Goal: Find specific page/section: Find specific page/section

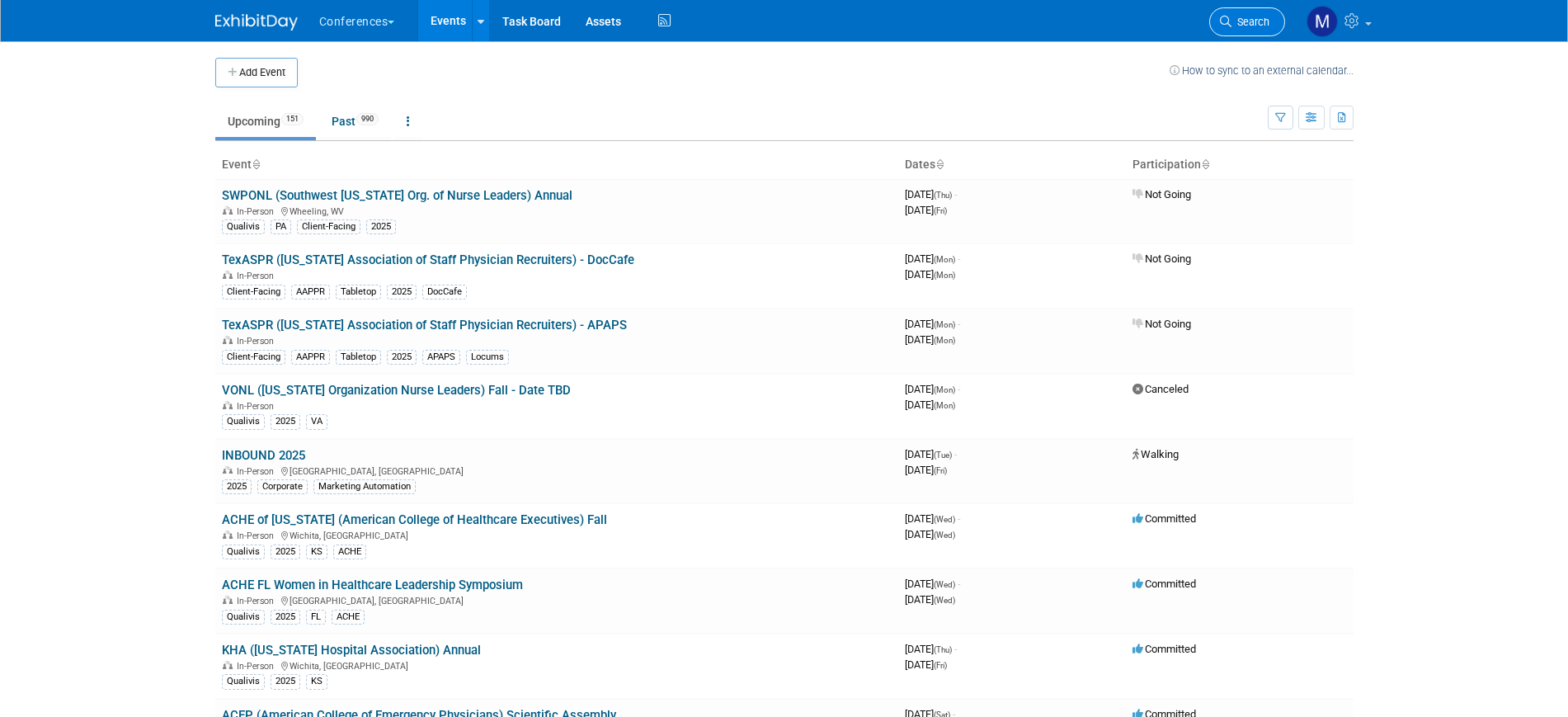
click at [1233, 21] on span "Search" at bounding box center [1251, 21] width 38 height 12
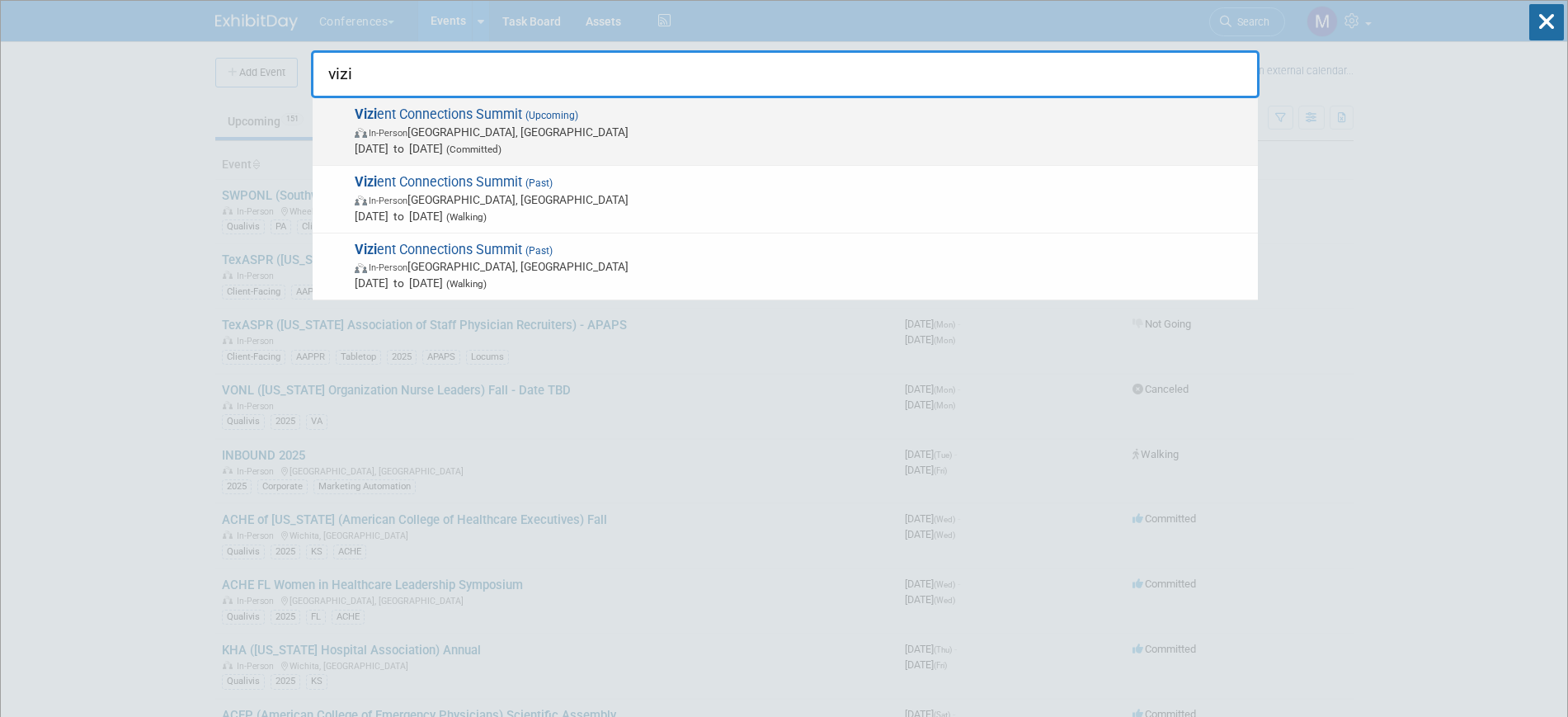
type input "vizi"
click at [492, 135] on span "In-Person Las Vegas, NV" at bounding box center [802, 131] width 895 height 16
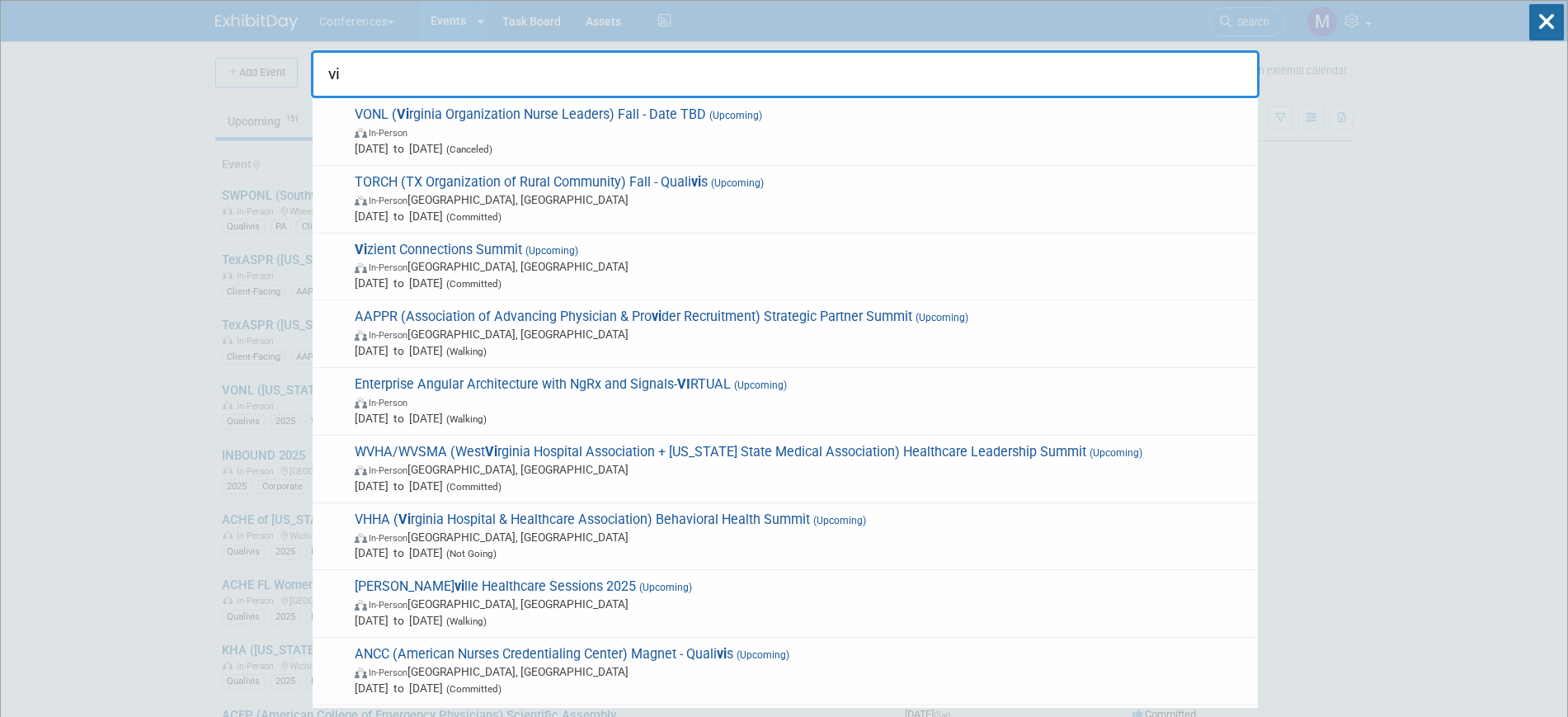
type input "viz"
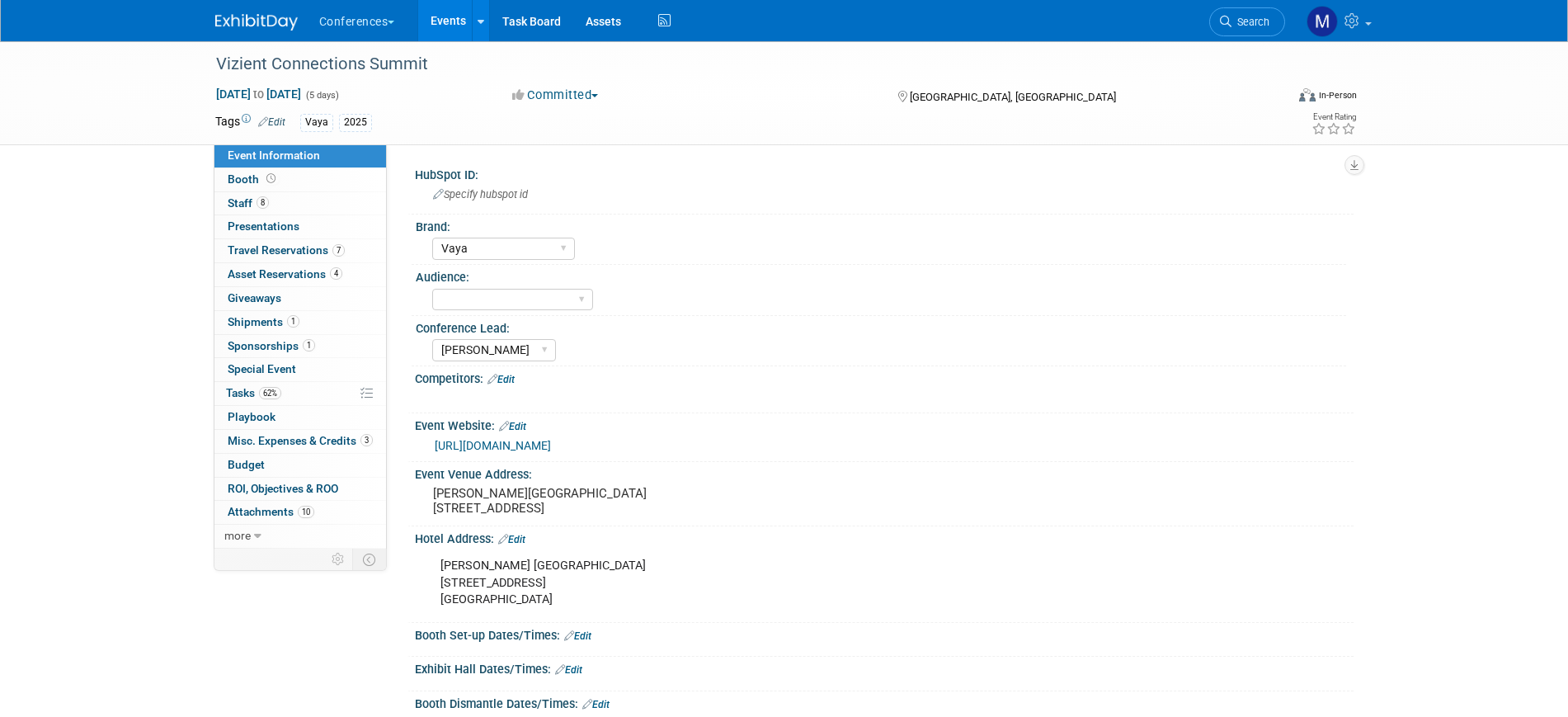
select select "Vaya"
select select "Marygrace"
click at [267, 399] on span "62%" at bounding box center [270, 393] width 22 height 12
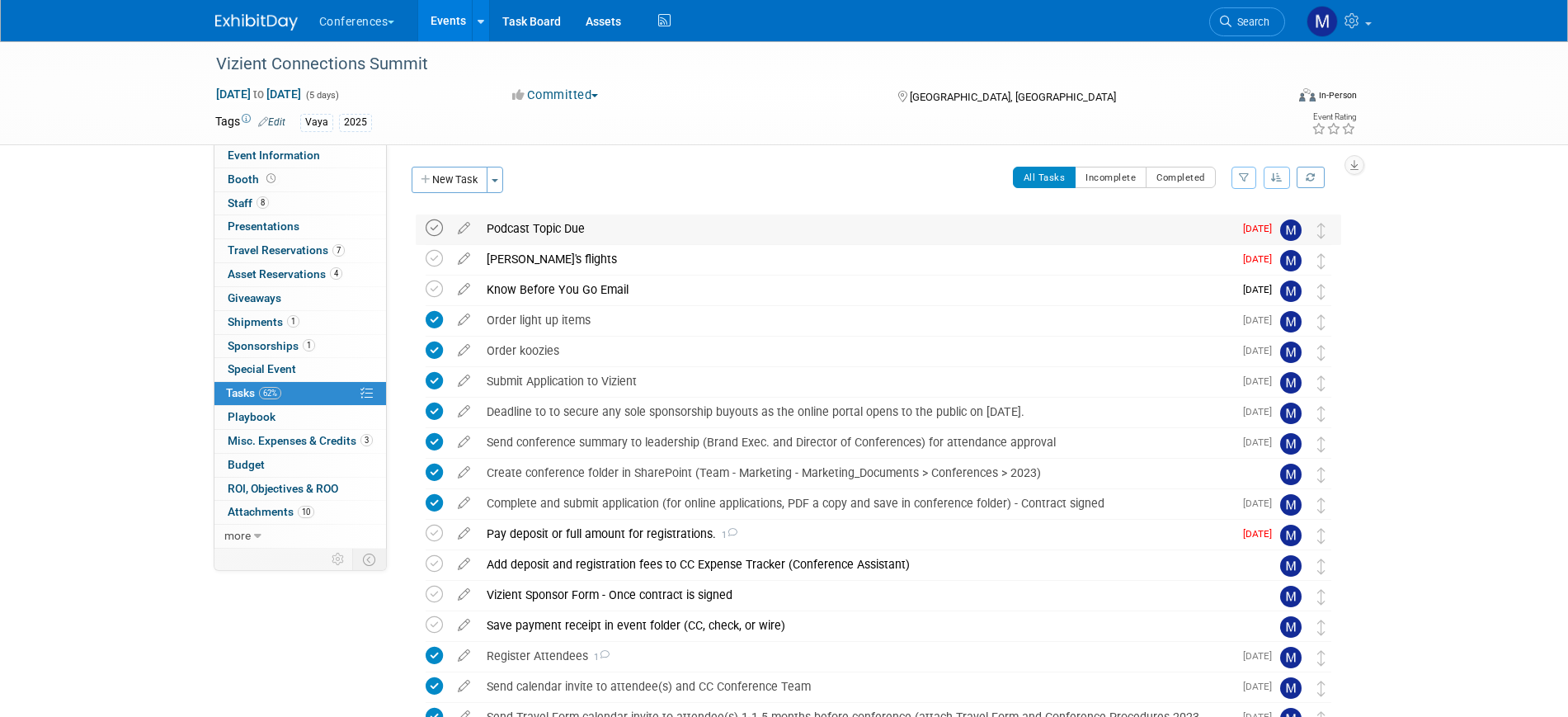
click at [436, 230] on icon at bounding box center [434, 228] width 17 height 17
drag, startPoint x: 305, startPoint y: 252, endPoint x: 565, endPoint y: 327, distance: 270.6
click at [305, 252] on span "Travel Reservations 7" at bounding box center [286, 250] width 117 height 13
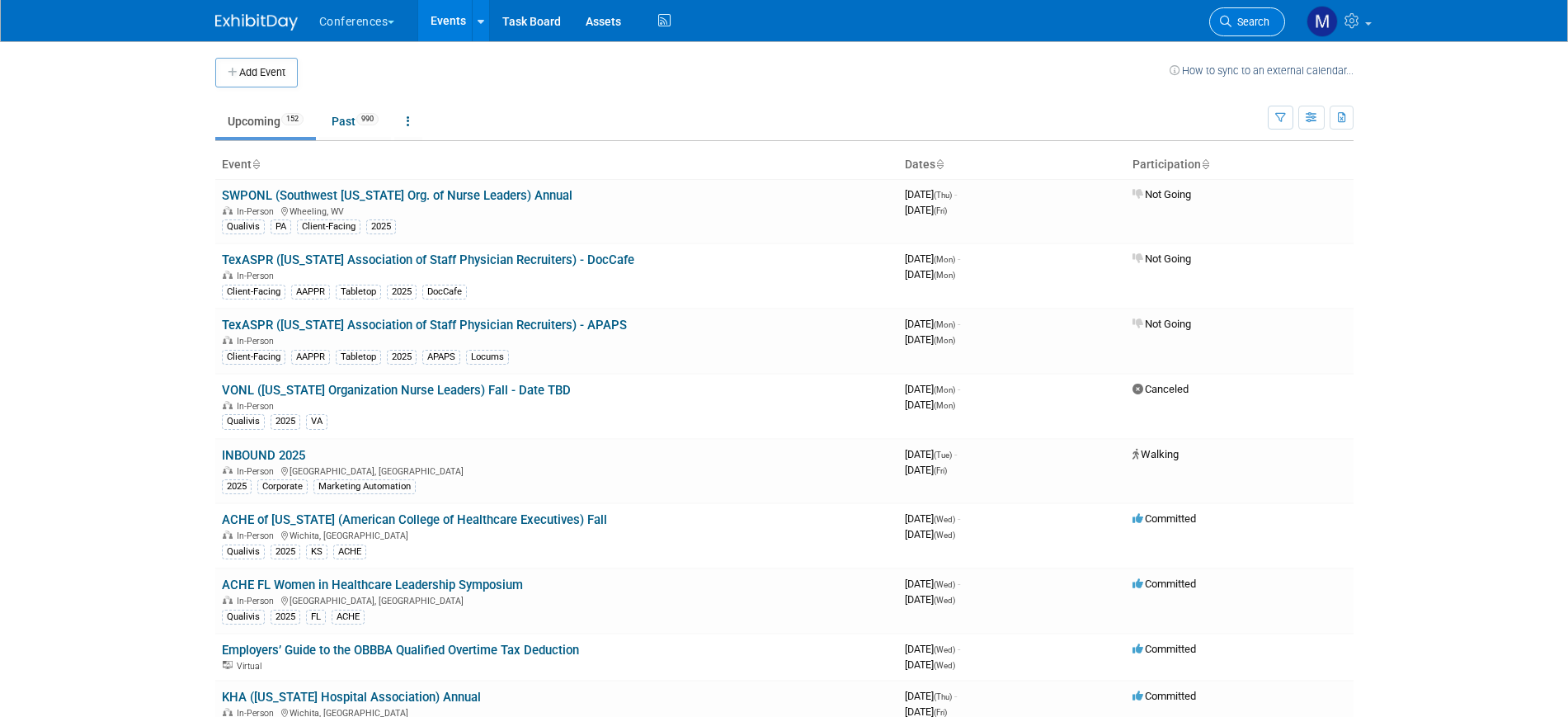
click at [1251, 21] on span "Search" at bounding box center [1251, 21] width 38 height 12
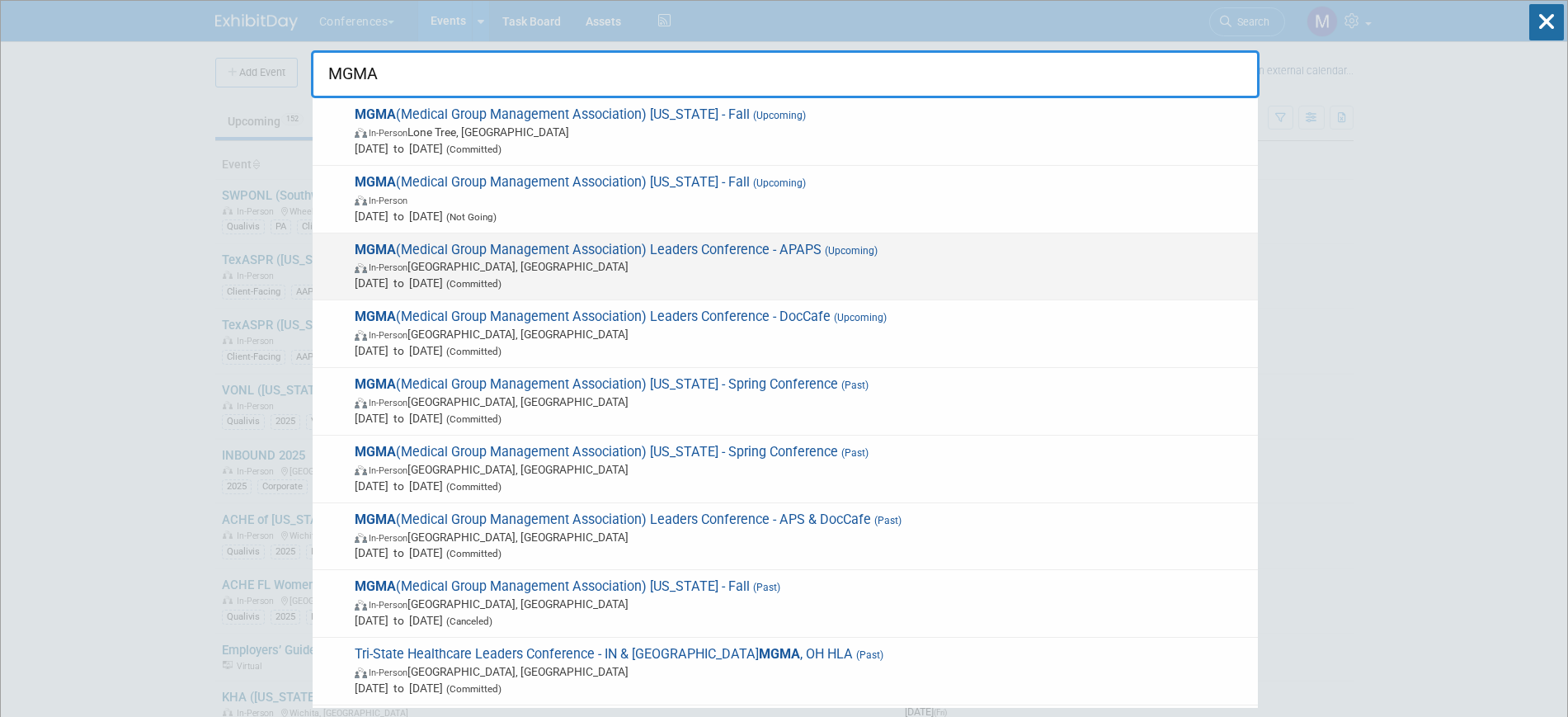
type input "MGMA"
click at [745, 265] on span "In-Person Orlando, FL" at bounding box center [802, 266] width 895 height 16
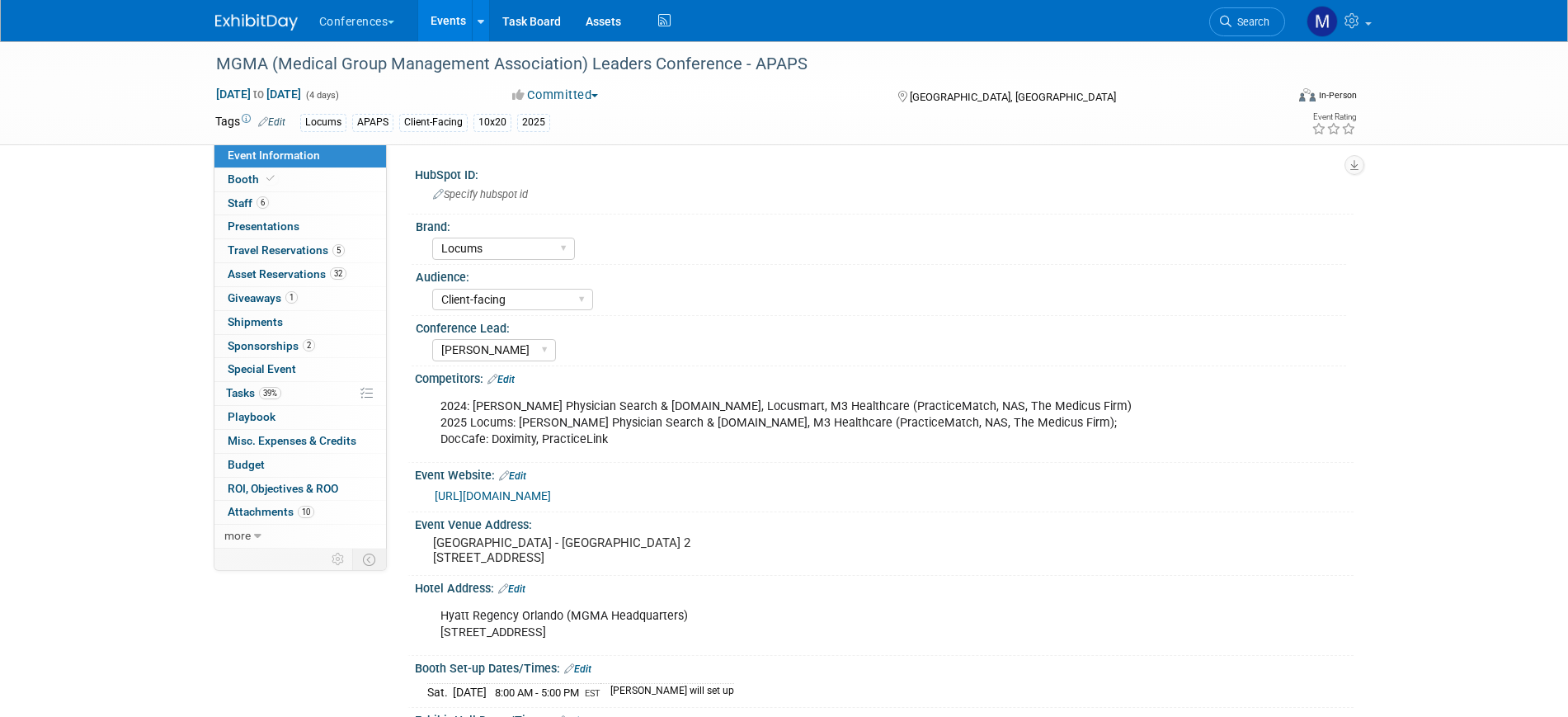
select select "Locums"
select select "Client-facing"
select select "[PERSON_NAME]"
click at [284, 204] on link "6 Staff 6" at bounding box center [299, 204] width 171 height 23
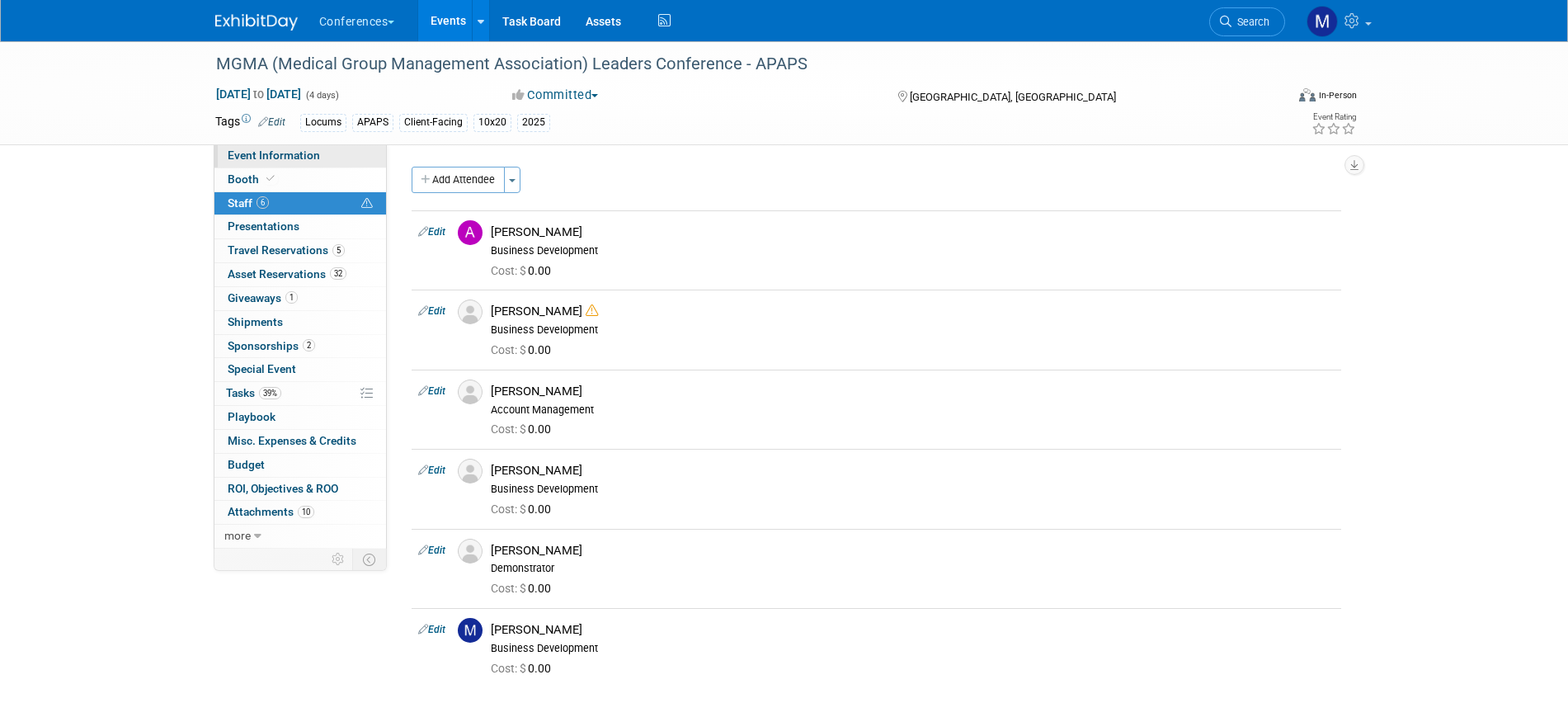
click at [302, 156] on span "Event Information" at bounding box center [273, 155] width 93 height 13
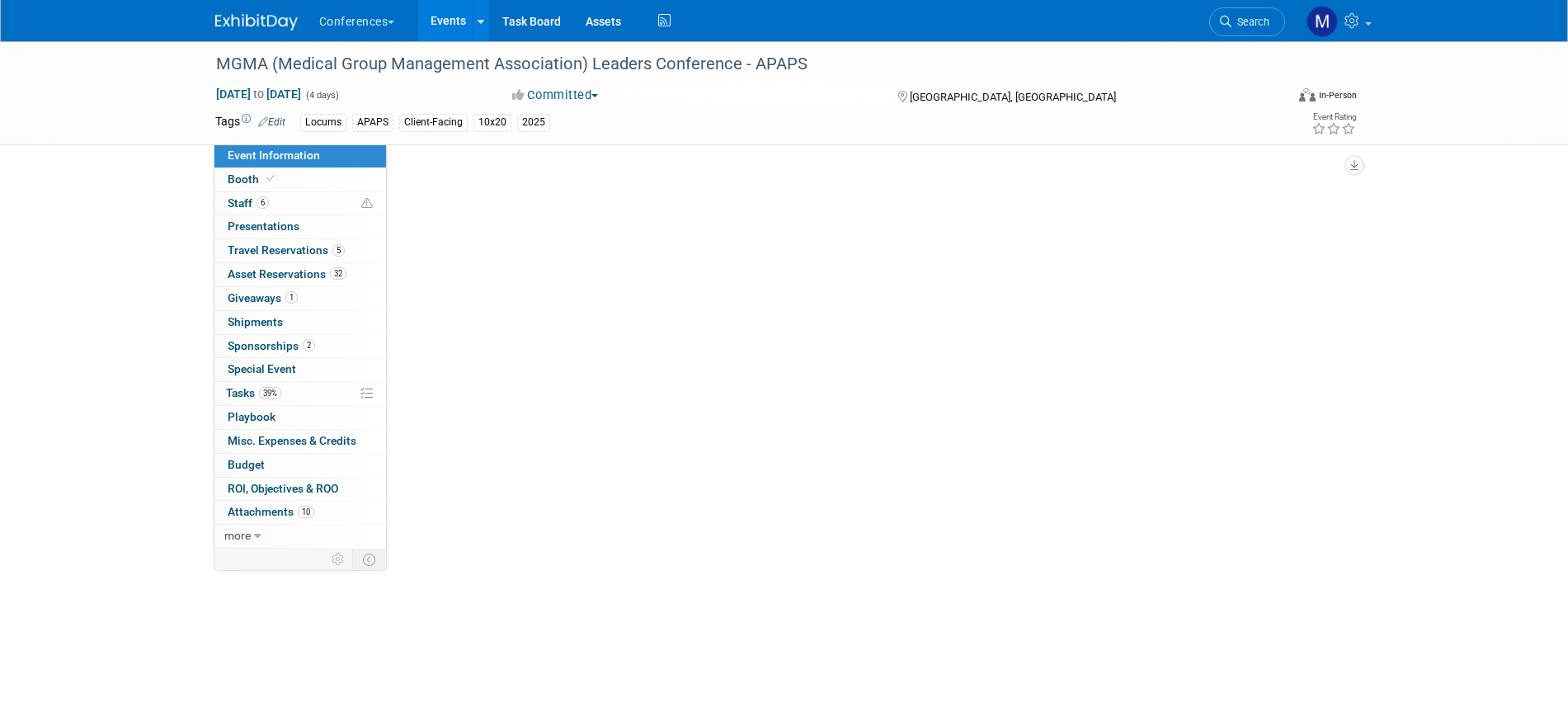
select select "Locums"
select select "Client-facing"
select select "[PERSON_NAME]"
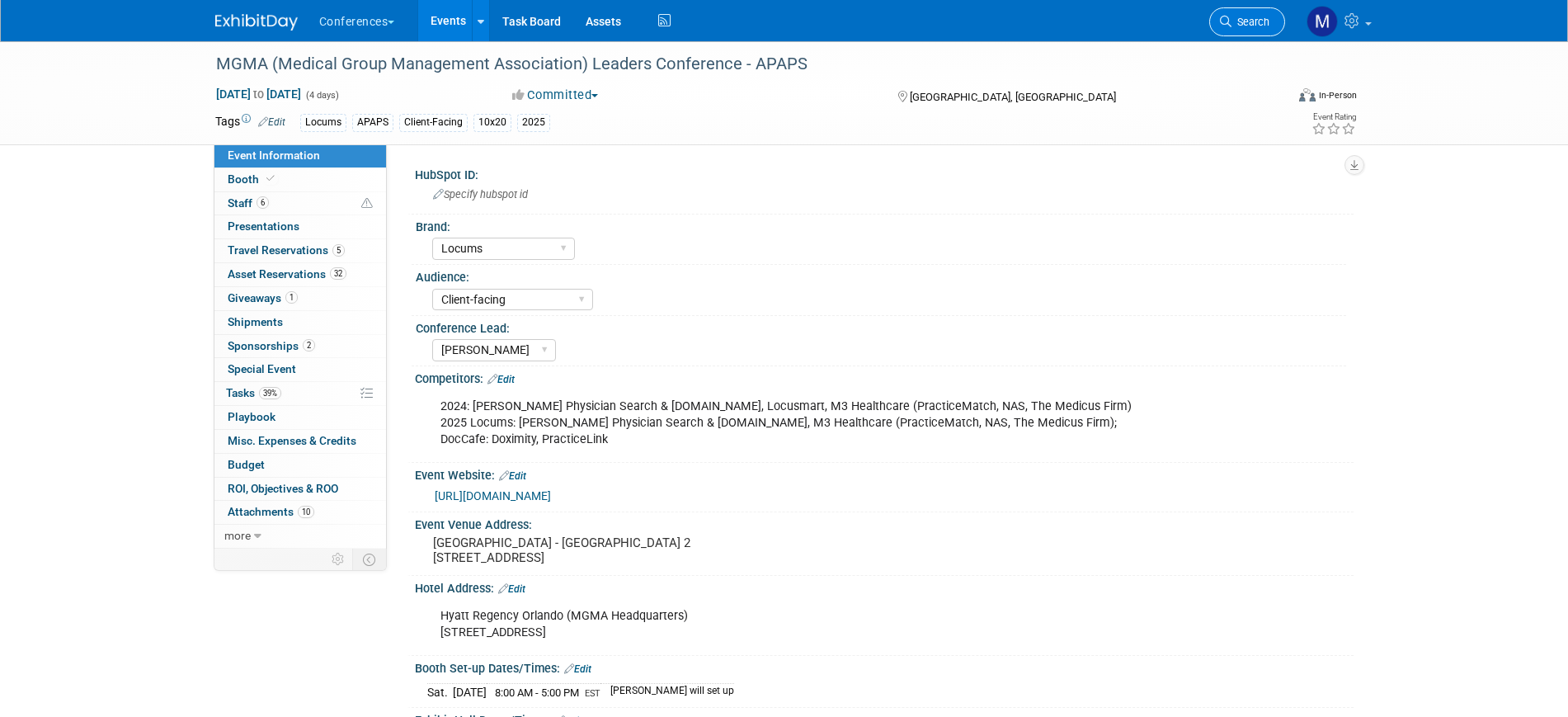
click at [1274, 21] on link "Search" at bounding box center [1246, 22] width 76 height 29
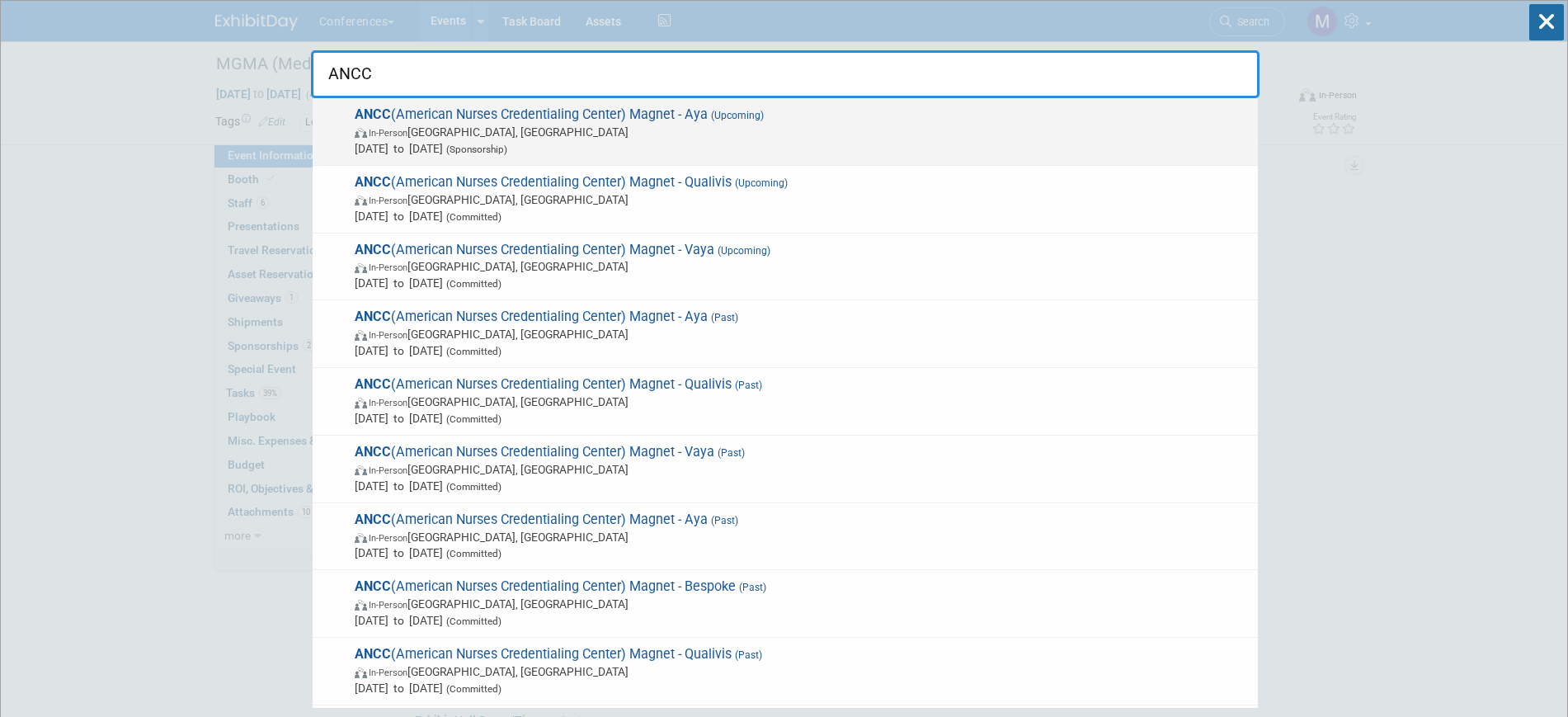
type input "ANCC"
click at [674, 143] on span "Oct 8, 2025 to Oct 10, 2025 (Sponsorship)" at bounding box center [802, 148] width 895 height 16
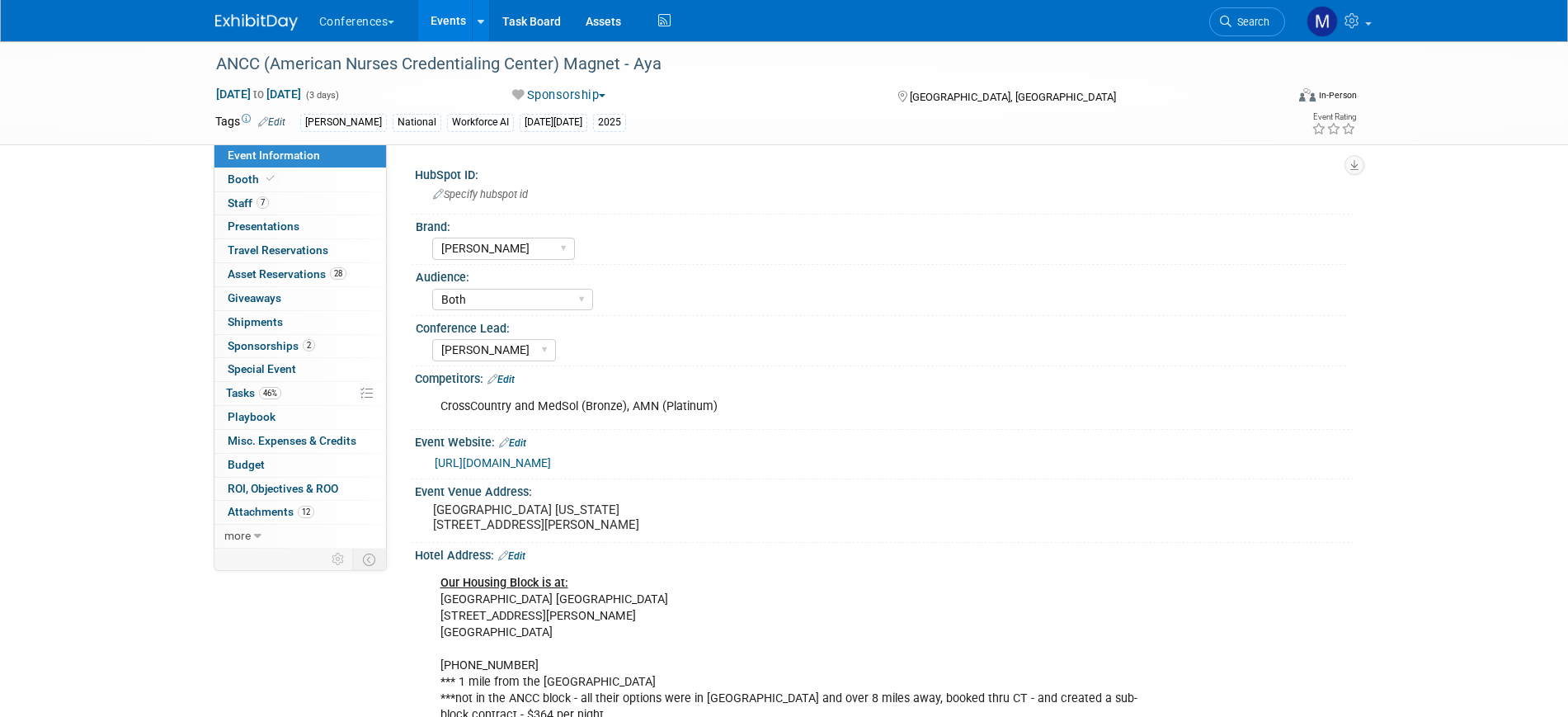
select select "[PERSON_NAME]"
select select "Both"
select select "[PERSON_NAME]"
click at [250, 205] on span "Staff 7" at bounding box center [248, 203] width 41 height 13
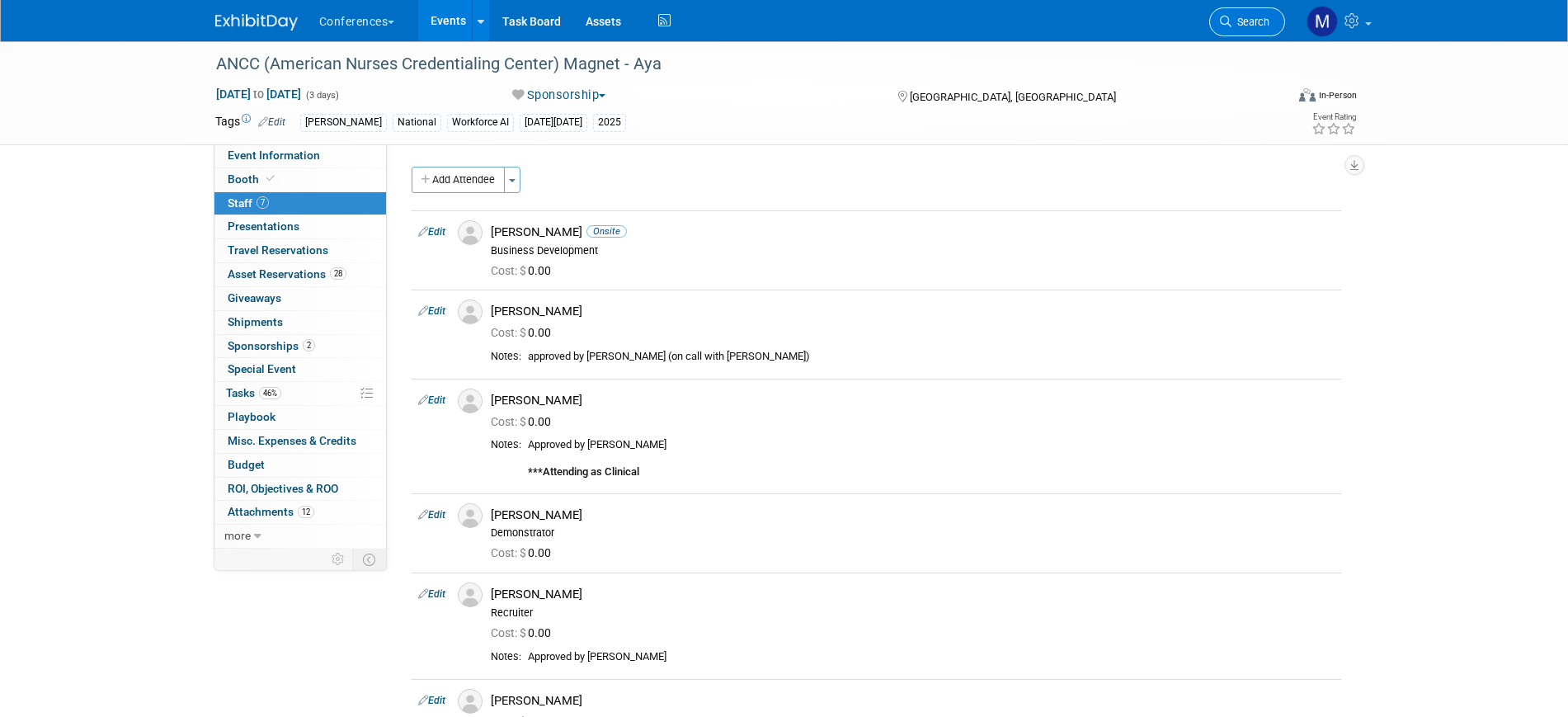
click at [1253, 11] on link "Search" at bounding box center [1246, 22] width 76 height 29
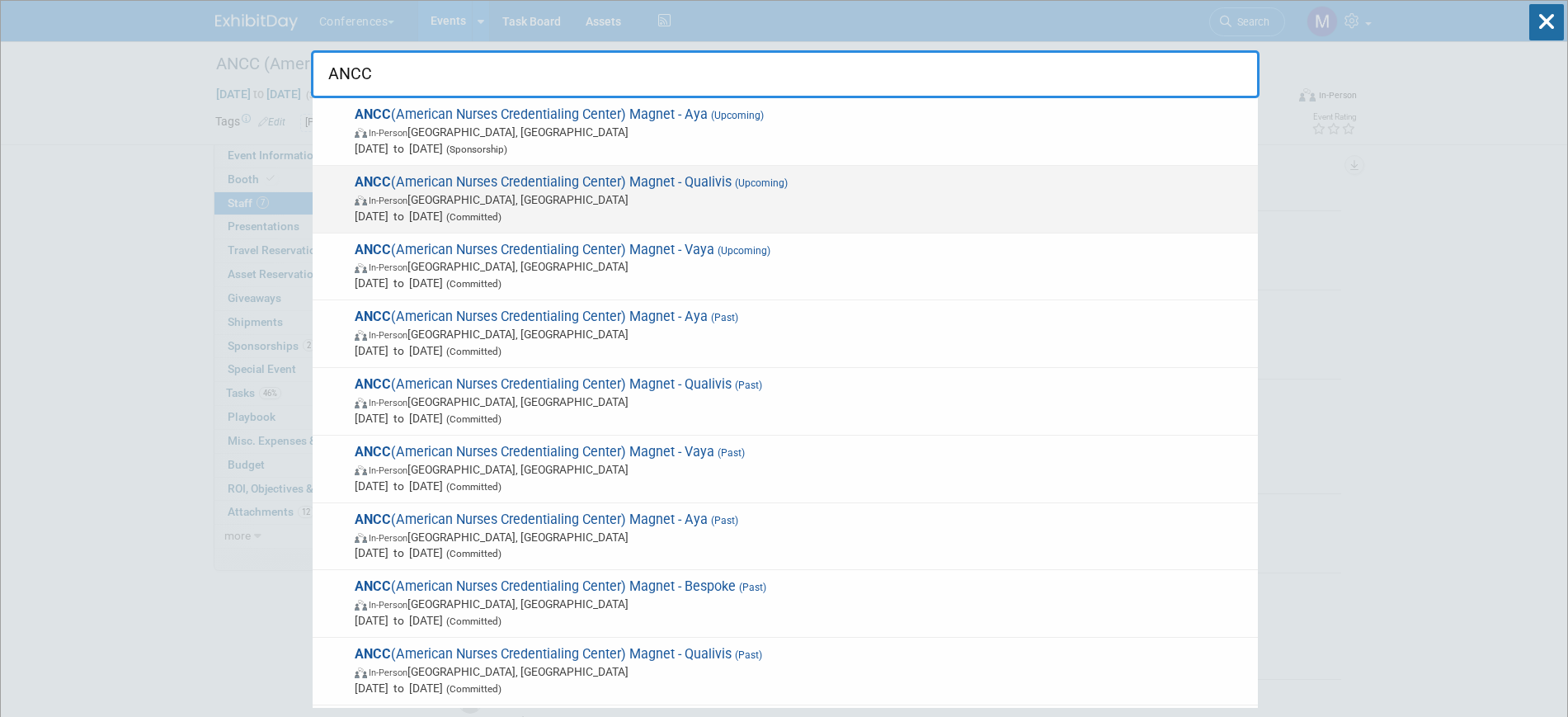
type input "ANCC"
click at [616, 207] on span "Oct 8, 2025 to Oct 10, 2025 (Committed)" at bounding box center [802, 215] width 895 height 16
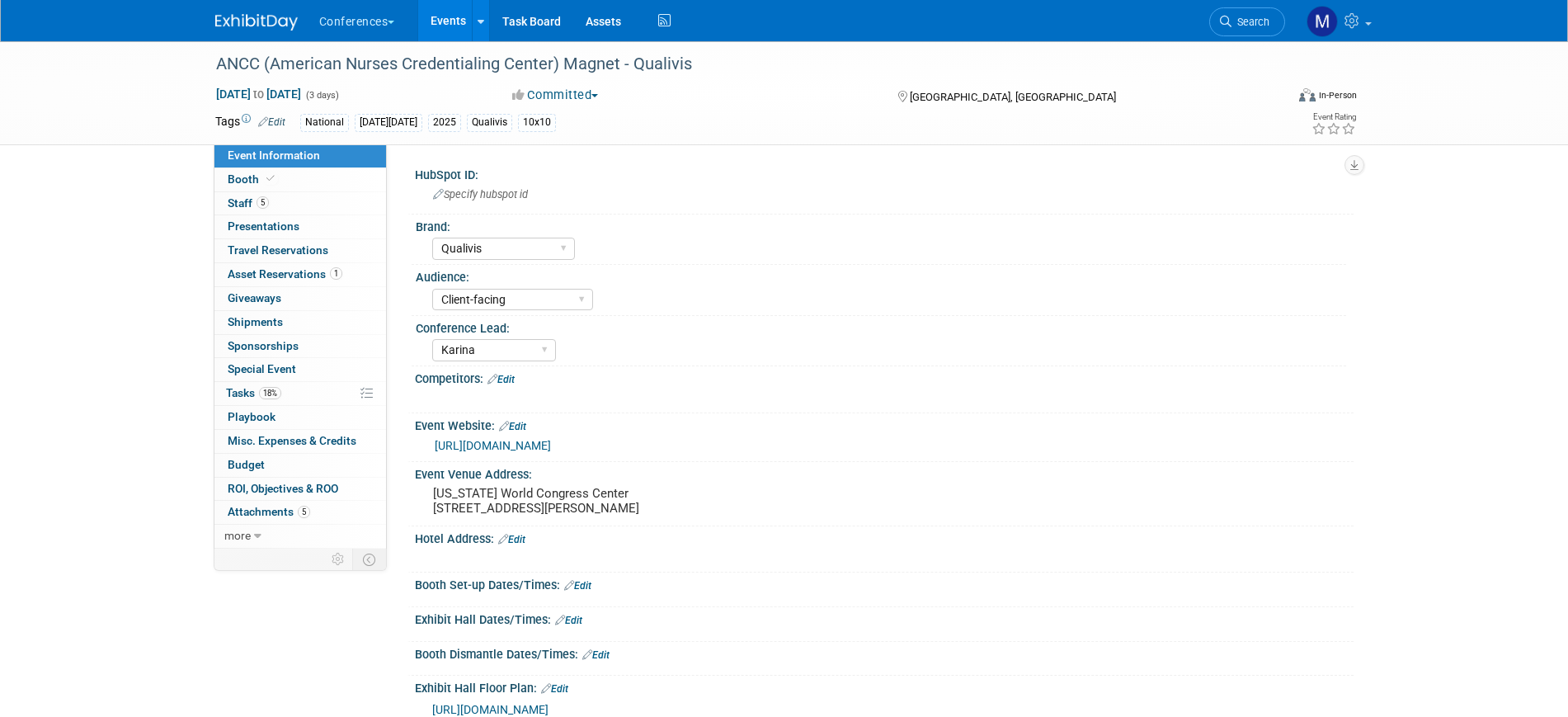
select select "Qualivis"
select select "Client-facing"
select select "Karina"
click at [279, 206] on link "5 Staff 5" at bounding box center [299, 204] width 171 height 23
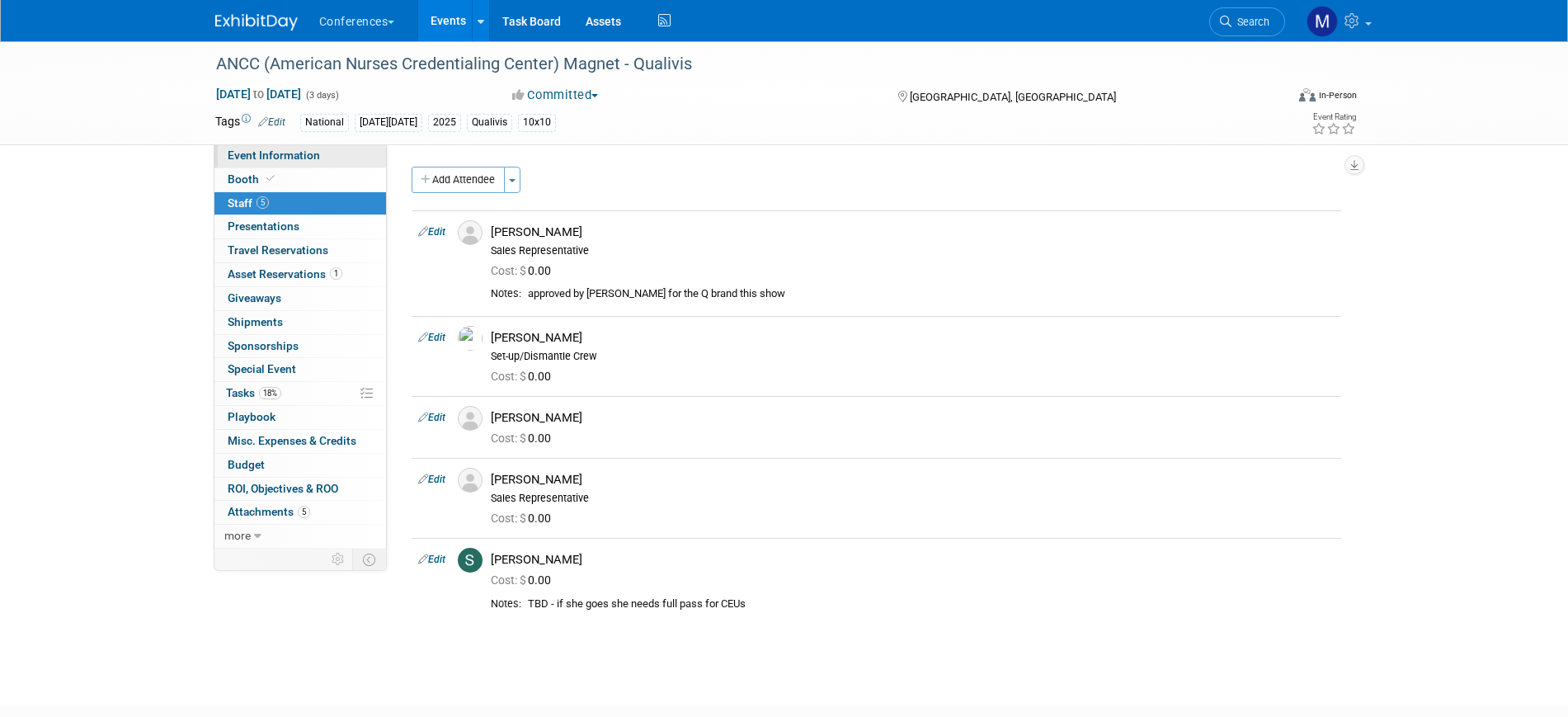
click at [327, 157] on link "Event Information" at bounding box center [299, 156] width 171 height 23
select select "Qualivis"
select select "Client-facing"
select select "Karina"
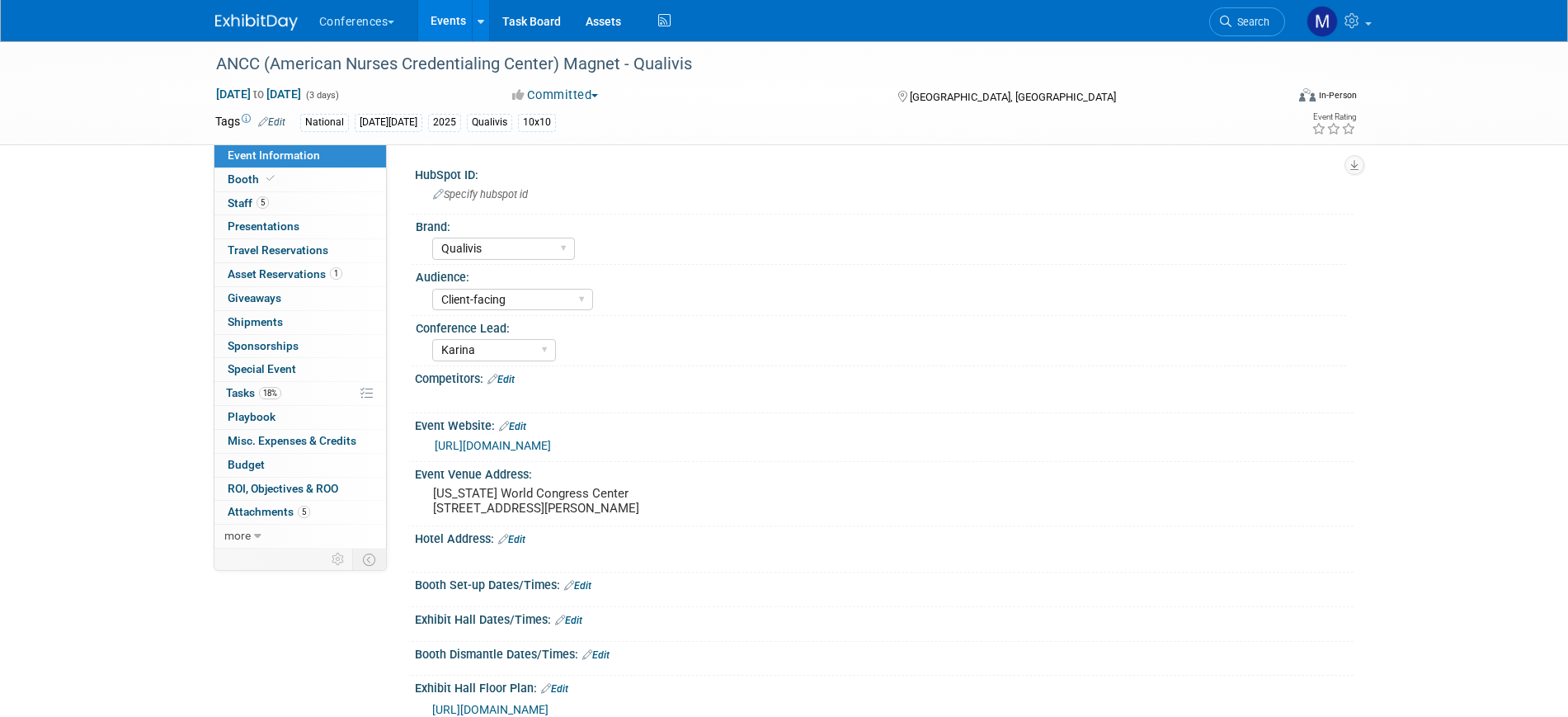
click at [506, 443] on link "[URL][DOMAIN_NAME]" at bounding box center [493, 445] width 117 height 13
